Goal: Transaction & Acquisition: Purchase product/service

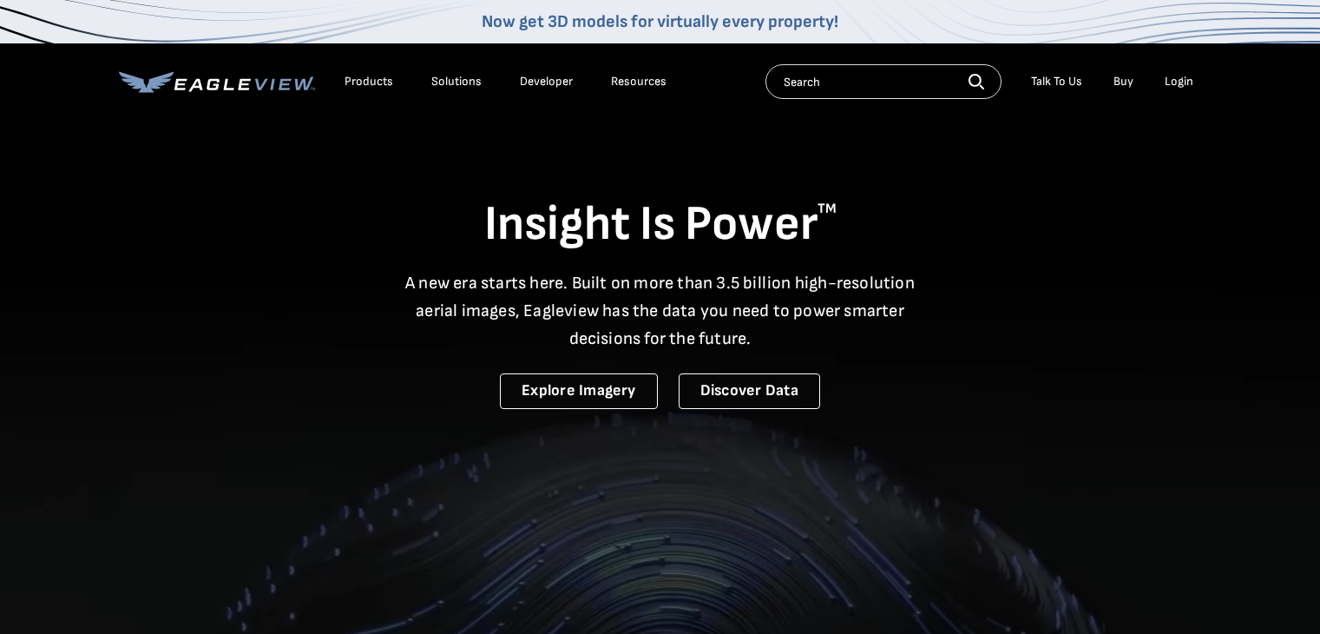
click at [1170, 76] on div "Login" at bounding box center [1179, 82] width 29 height 16
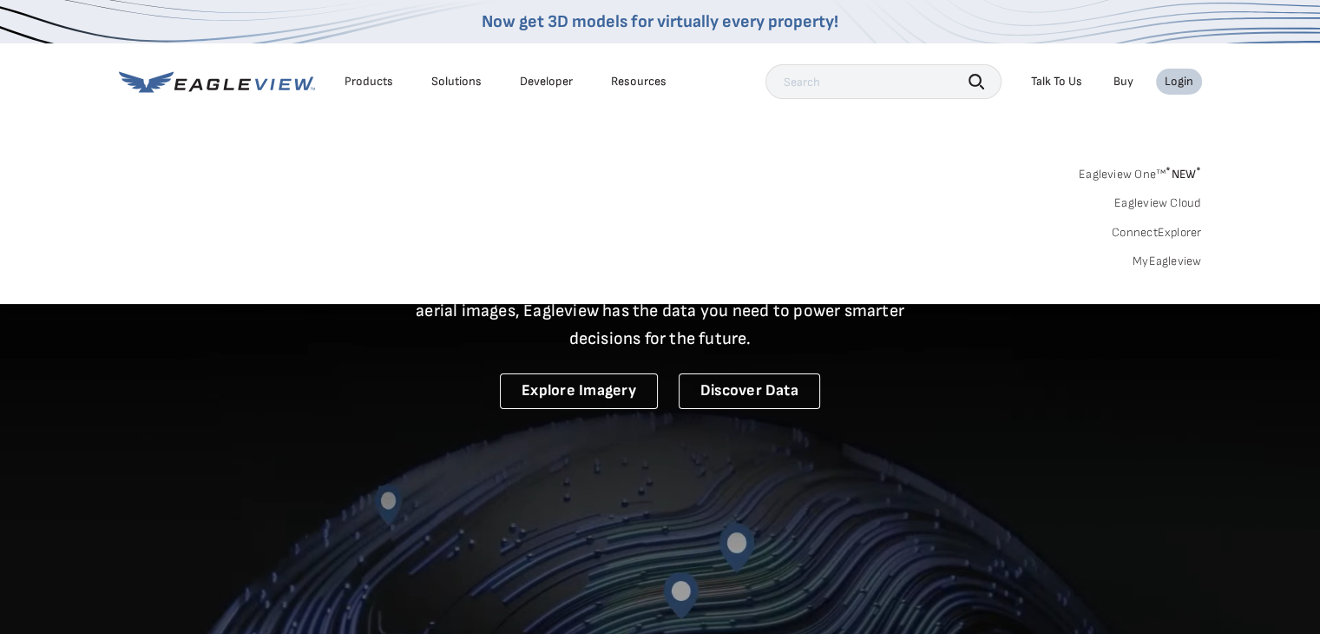
click at [1157, 248] on div "Eagleview One™ * NEW * Eagleview Cloud ConnectExplorer MyEagleview" at bounding box center [660, 215] width 1083 height 108
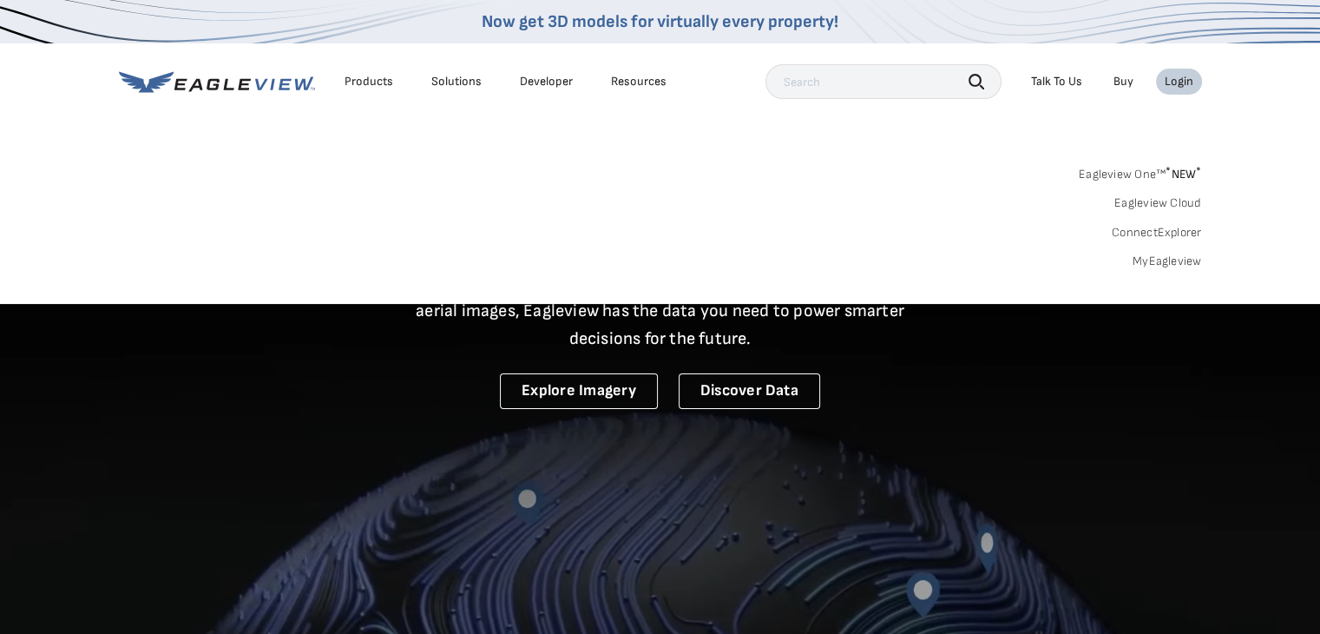
click at [1160, 255] on link "MyEagleview" at bounding box center [1167, 261] width 69 height 16
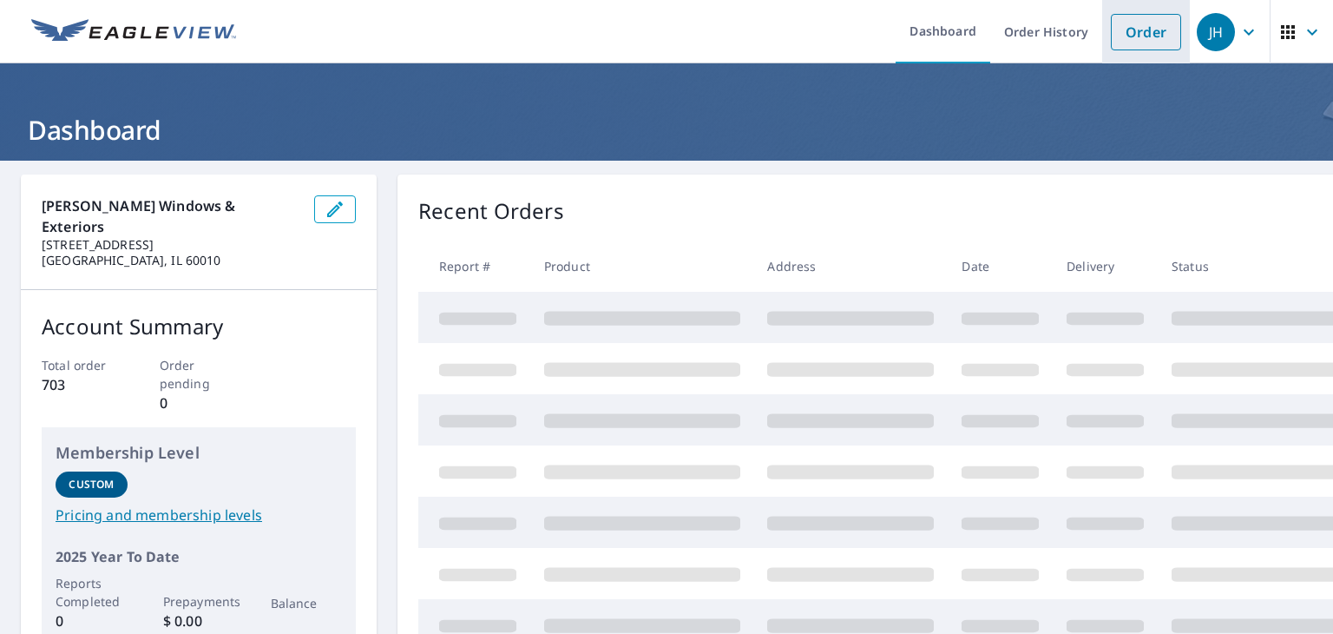
click at [1133, 33] on link "Order" at bounding box center [1146, 32] width 70 height 36
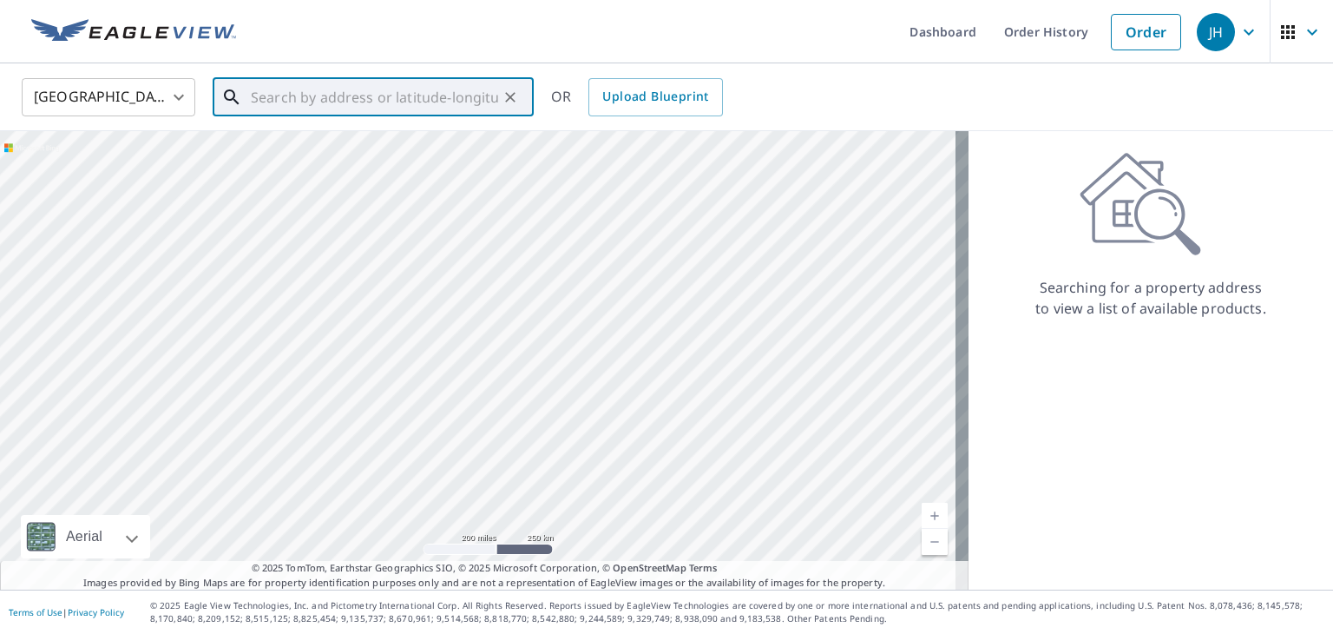
click at [417, 95] on input "text" at bounding box center [374, 97] width 247 height 49
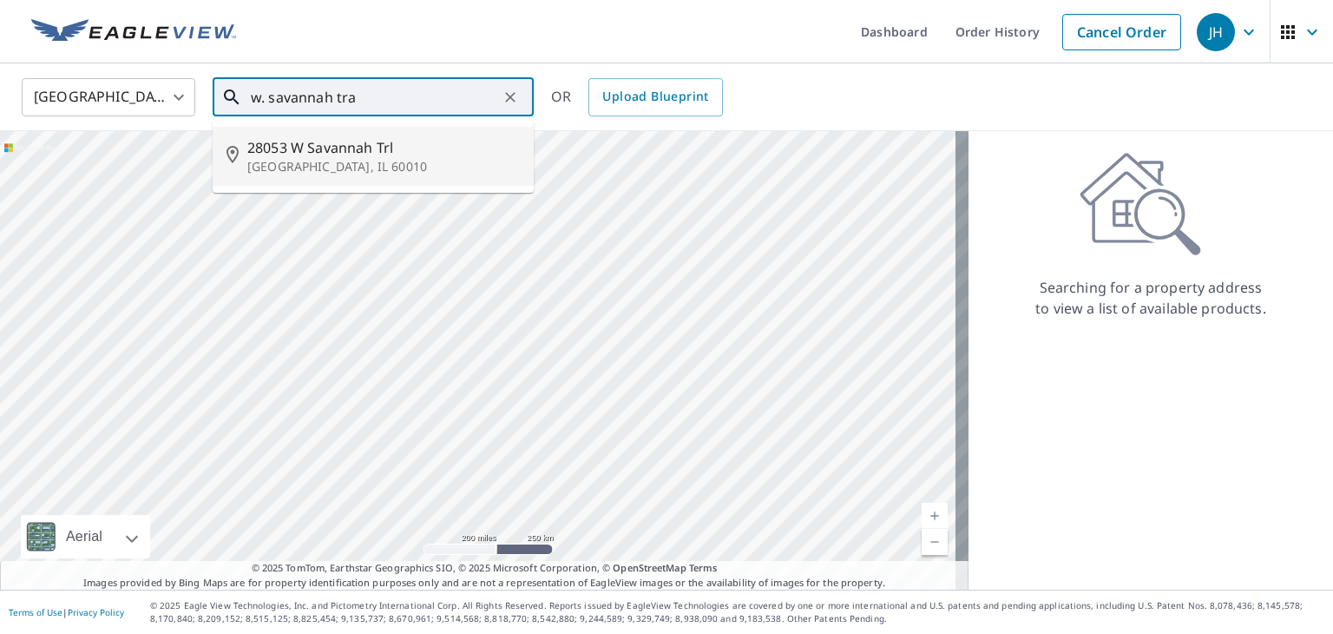
click at [430, 149] on span "28053 W Savannah Trl" at bounding box center [383, 147] width 273 height 21
type input "28053 W Savannah Trl Barrington, IL 60010"
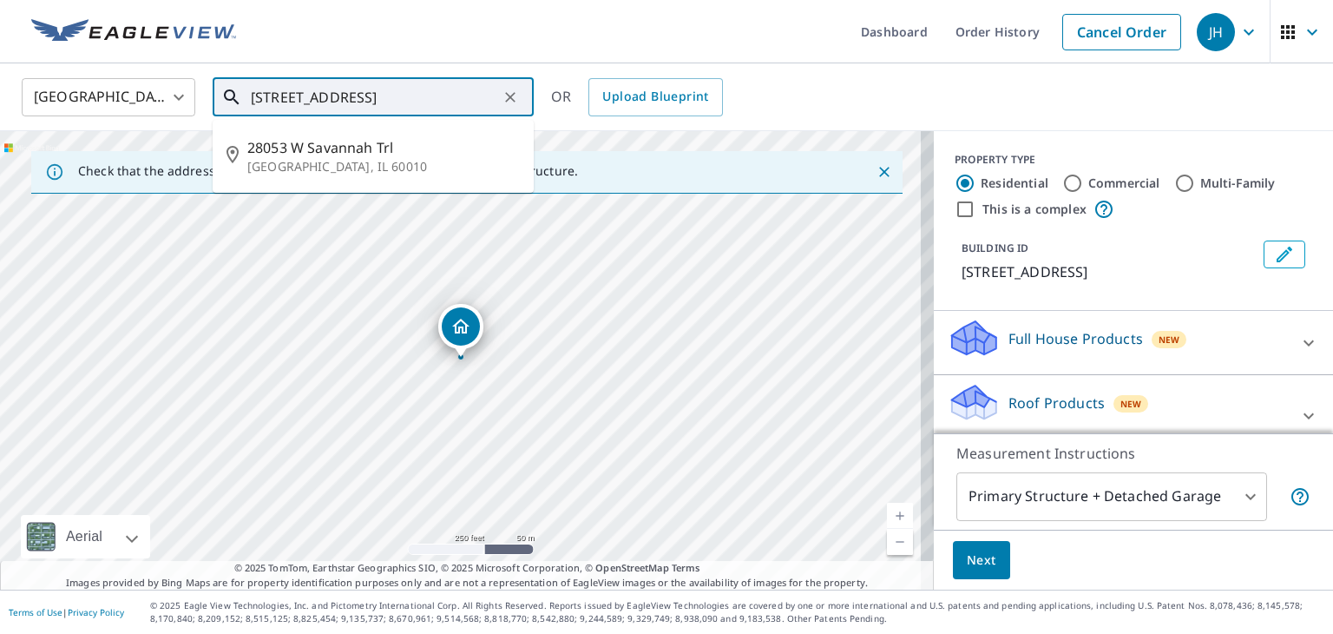
drag, startPoint x: 252, startPoint y: 99, endPoint x: 474, endPoint y: 98, distance: 222.2
click at [474, 98] on input "28053 W Savannah Trl Barrington, IL 60010" at bounding box center [374, 97] width 247 height 49
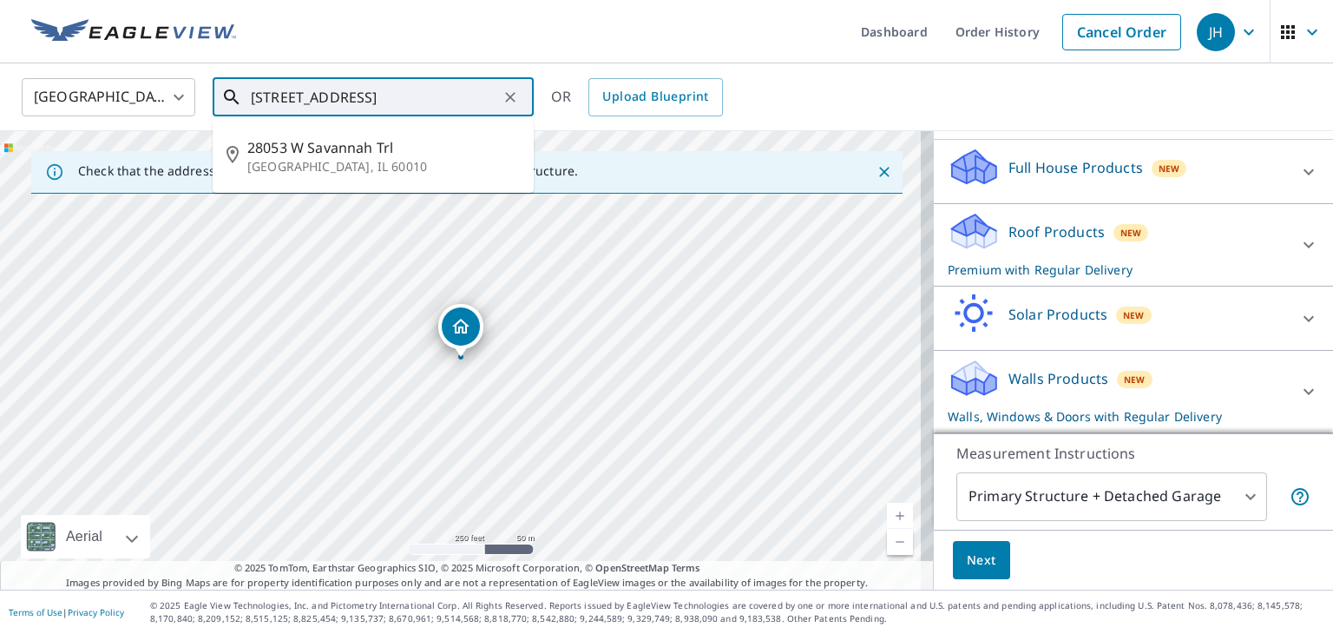
scroll to position [191, 0]
click at [1188, 482] on body "JH JH Dashboard Order History Cancel Order JH United States US ​ 28053 W Savann…" at bounding box center [666, 317] width 1333 height 634
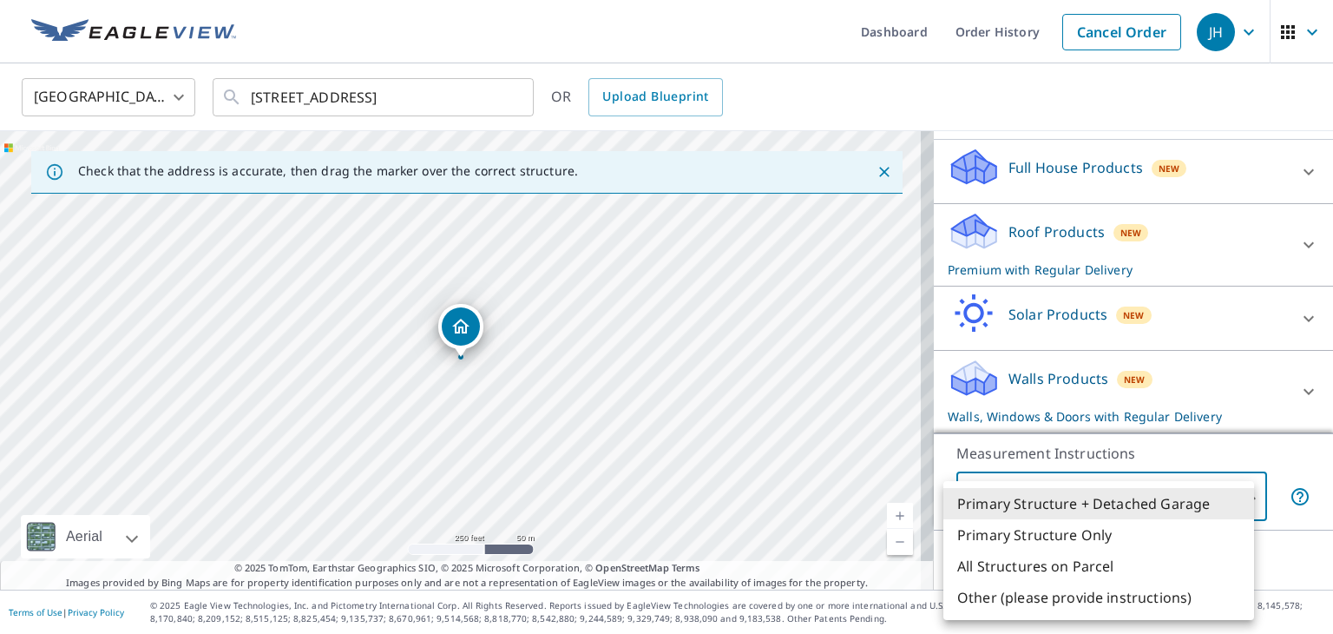
click at [1101, 532] on li "Primary Structure Only" at bounding box center [1098, 534] width 311 height 31
type input "2"
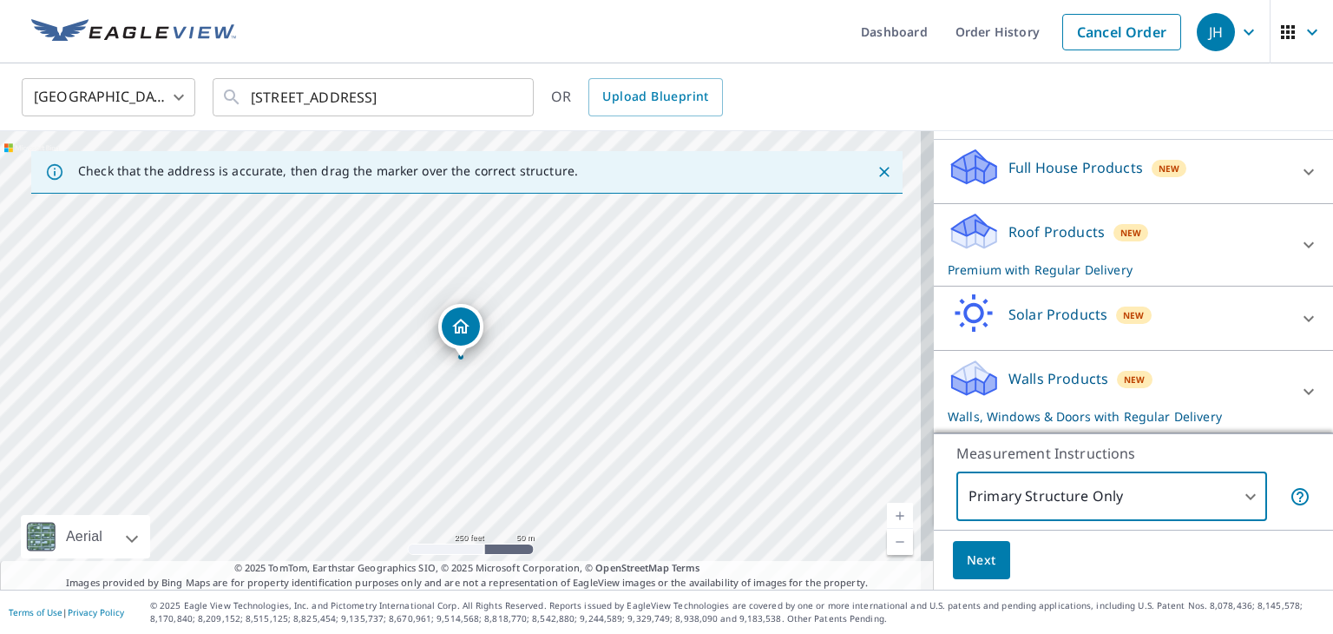
click at [1050, 376] on p "Walls Products" at bounding box center [1059, 378] width 100 height 21
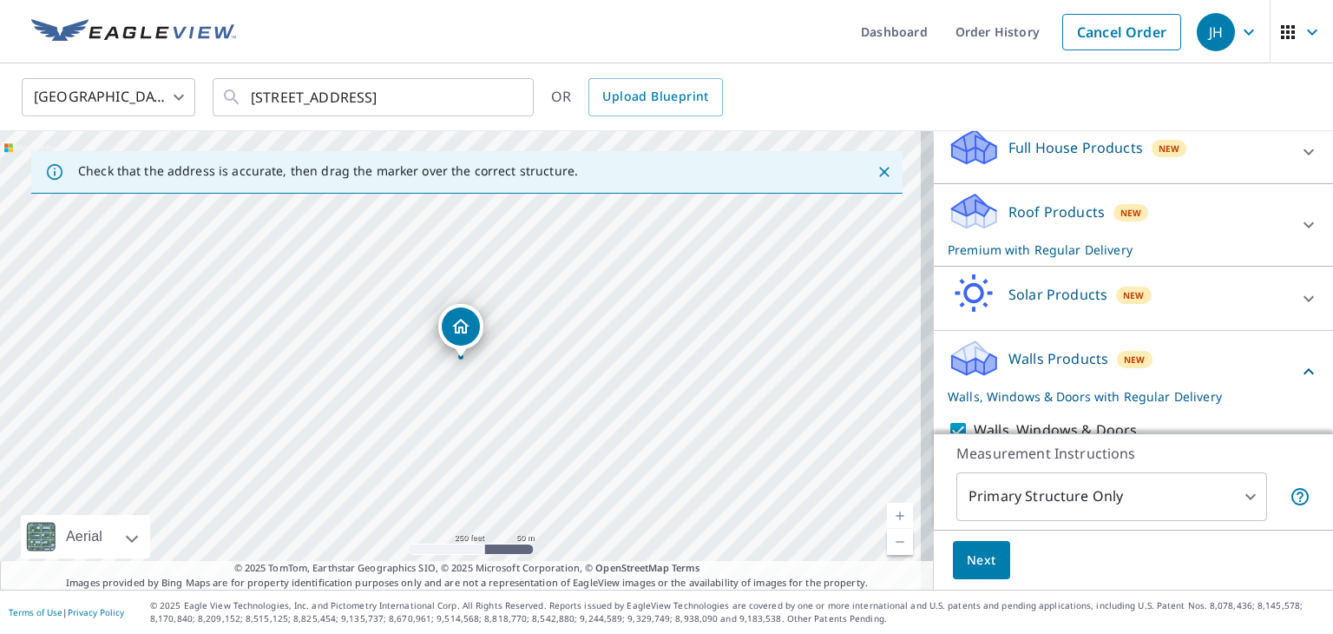
scroll to position [326, 0]
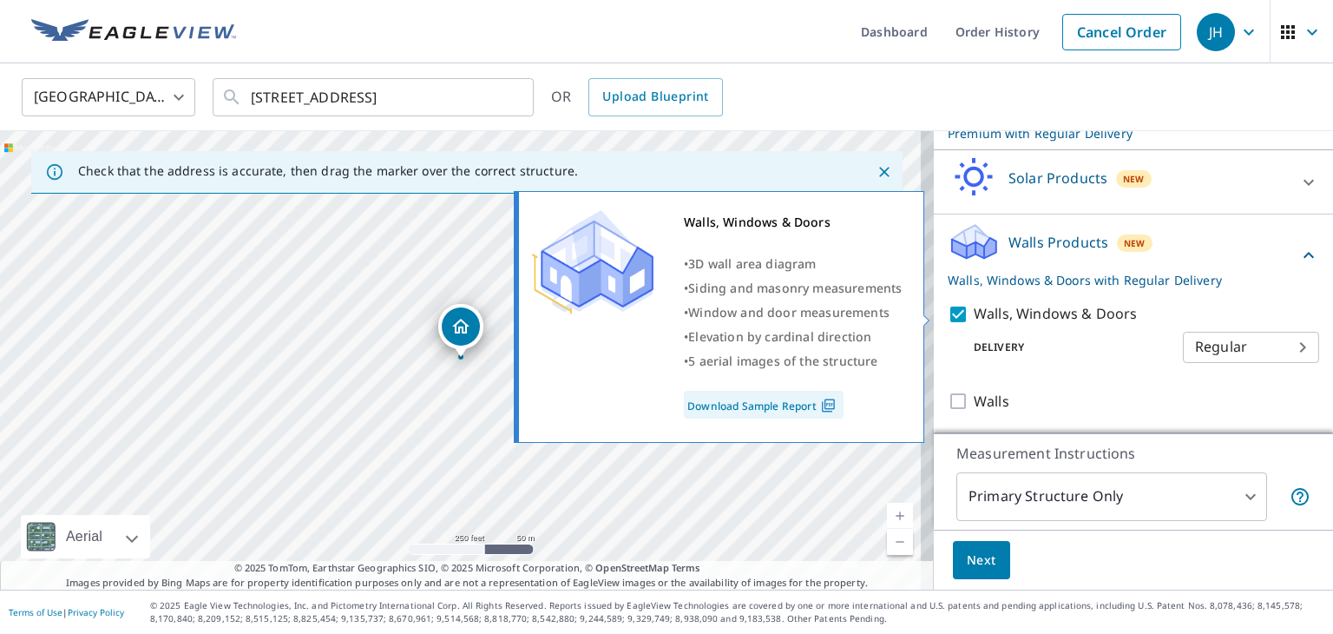
click at [948, 318] on input "Walls, Windows & Doors" at bounding box center [961, 314] width 26 height 21
checkbox input "false"
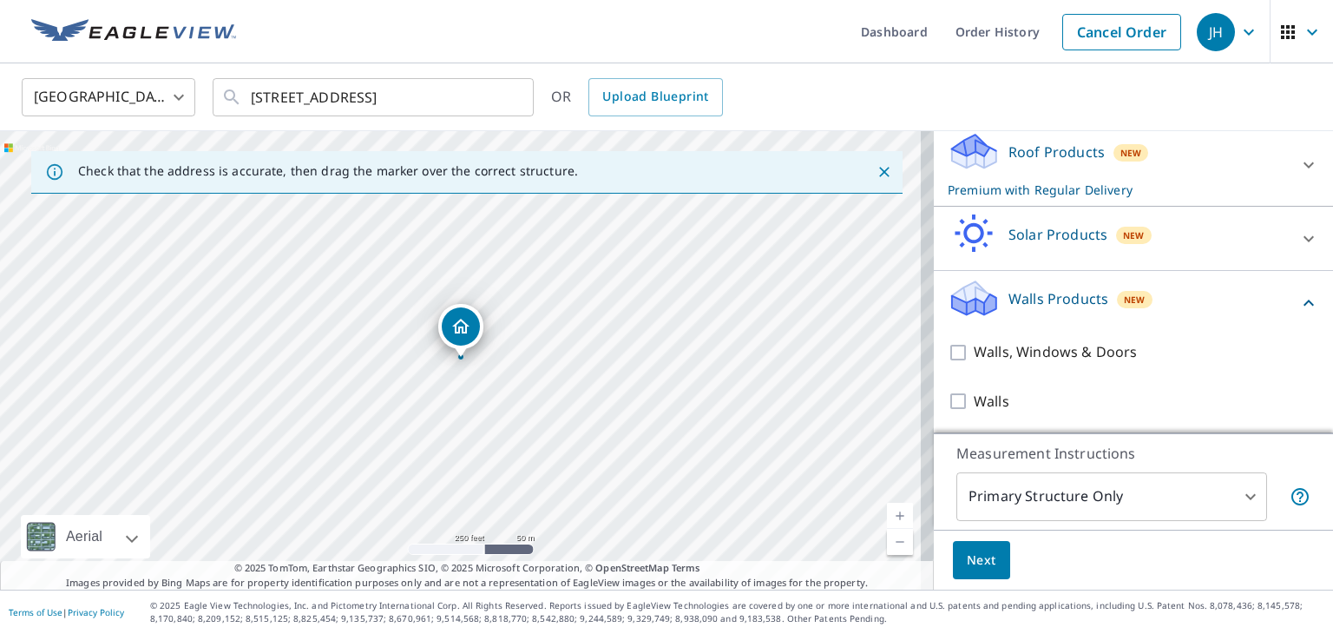
scroll to position [271, 0]
click at [976, 556] on span "Next" at bounding box center [982, 560] width 30 height 22
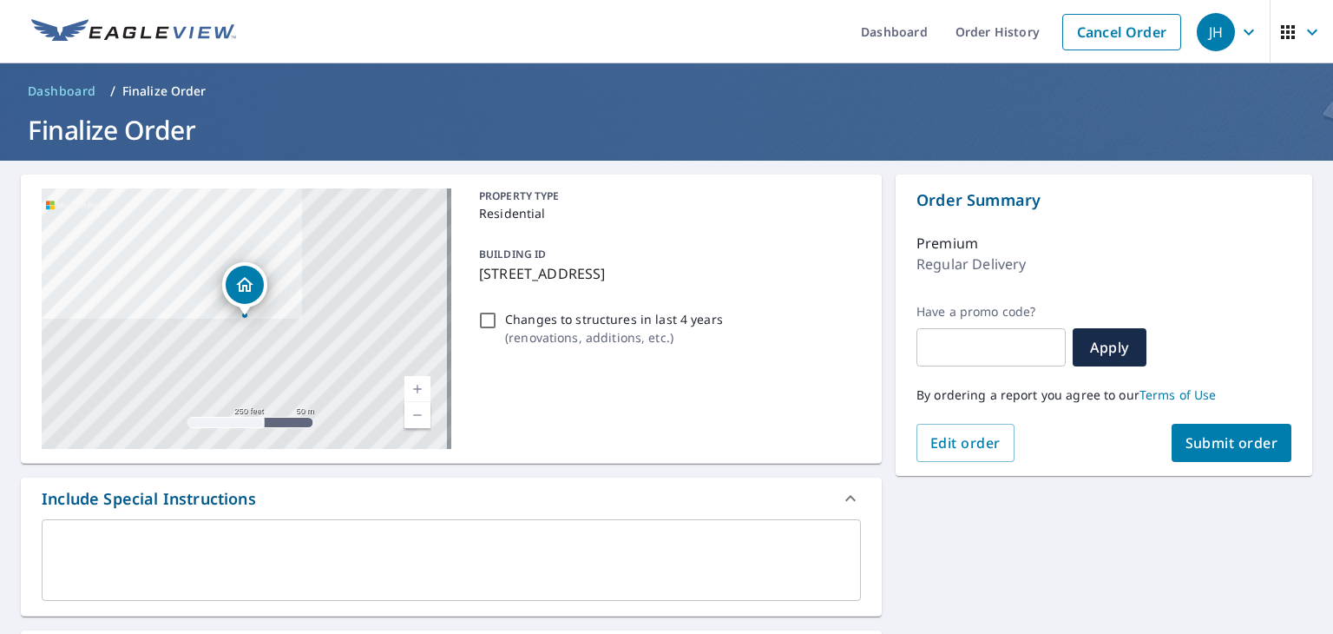
click at [1208, 443] on span "Submit order" at bounding box center [1232, 442] width 93 height 19
